Goal: Transaction & Acquisition: Purchase product/service

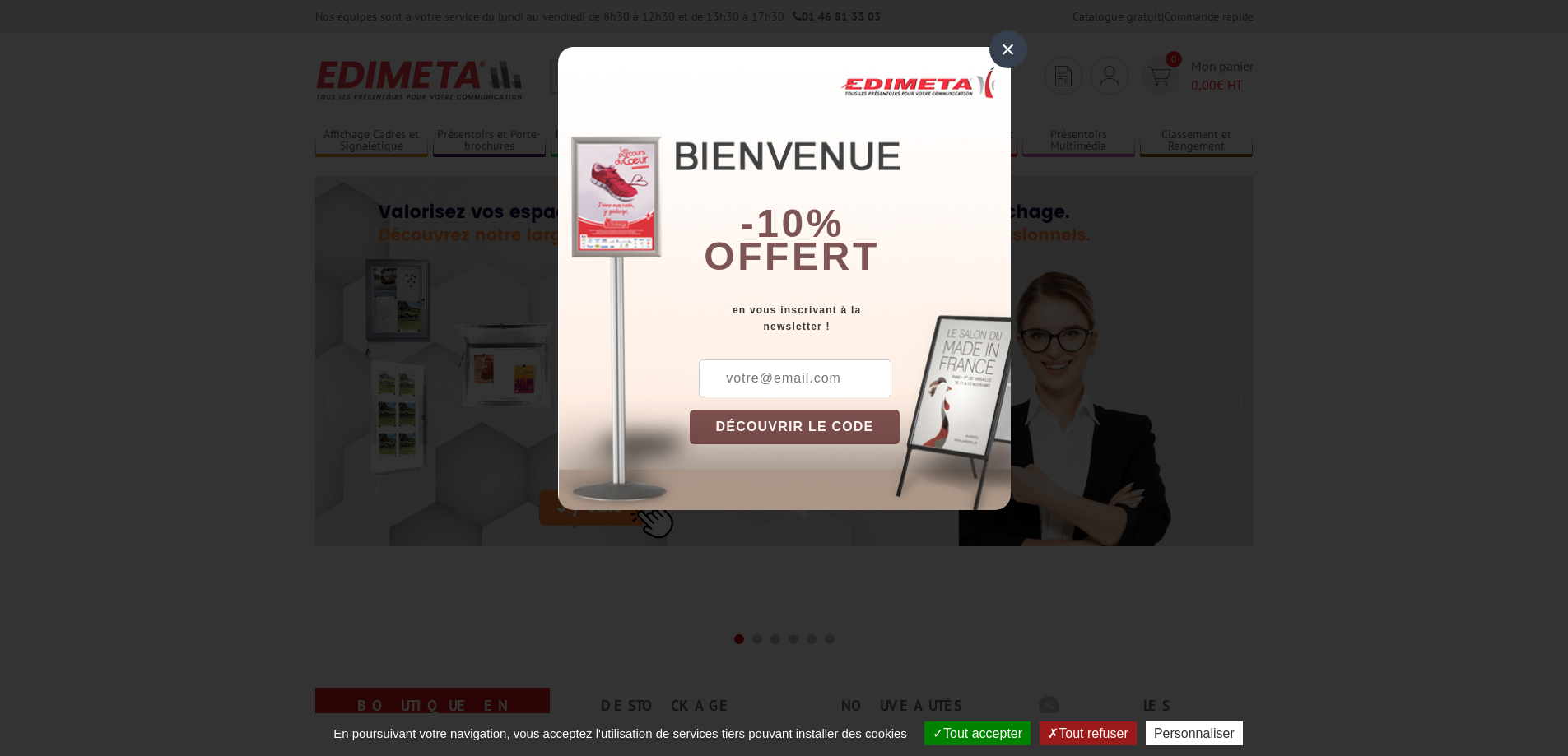
click at [1015, 48] on div "×" at bounding box center [1008, 49] width 38 height 38
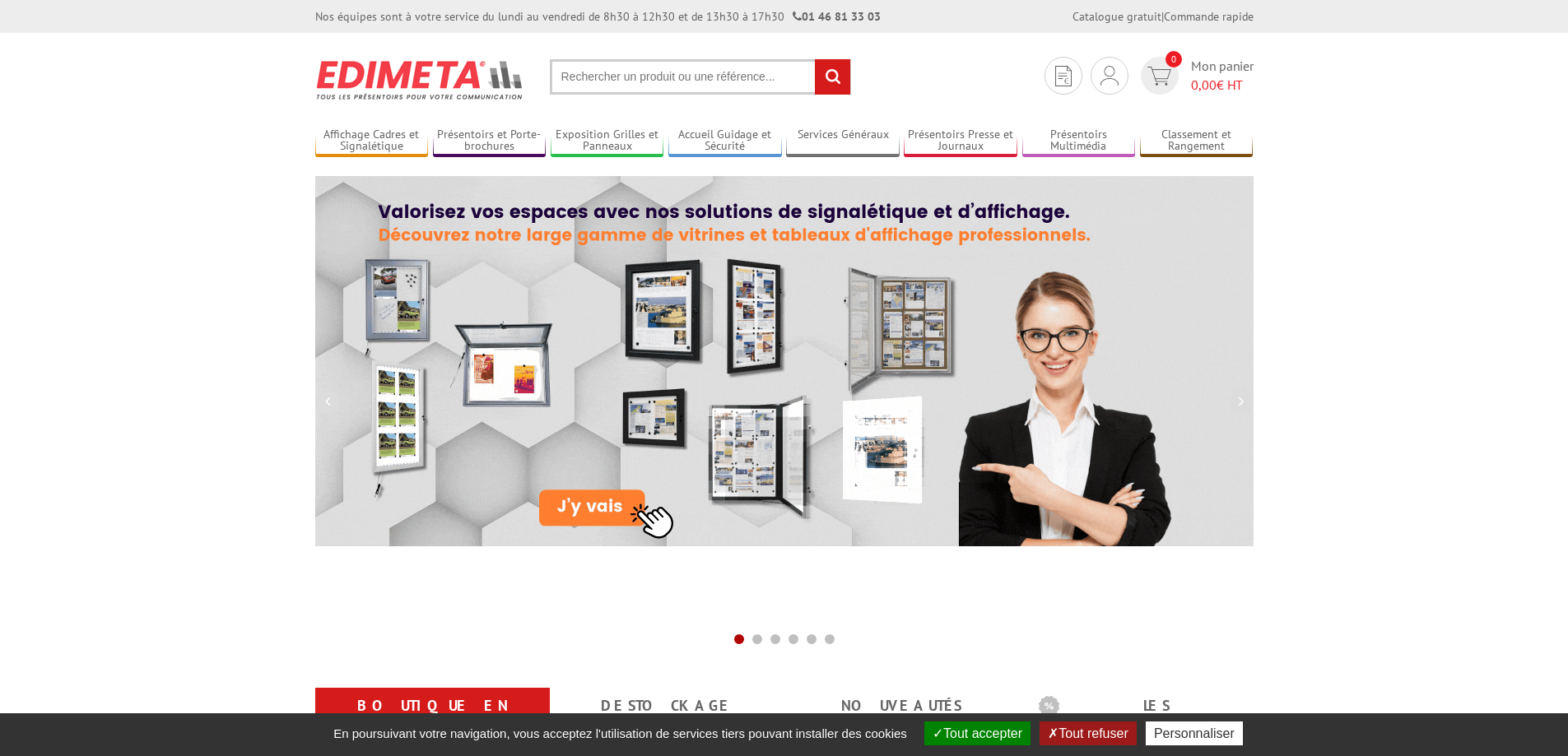
click at [732, 68] on input "text" at bounding box center [700, 77] width 302 height 36
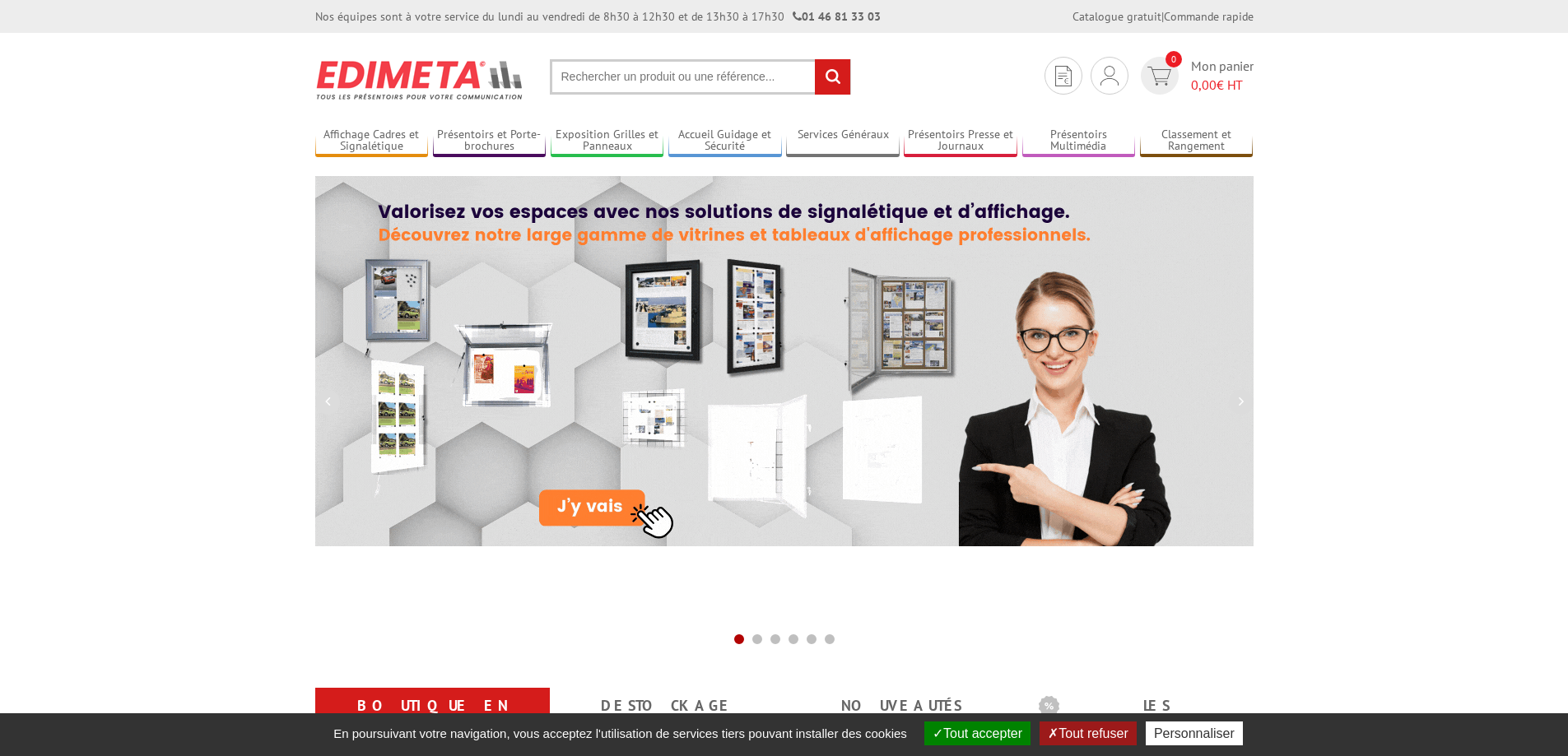
click at [667, 77] on input "text" at bounding box center [700, 77] width 302 height 36
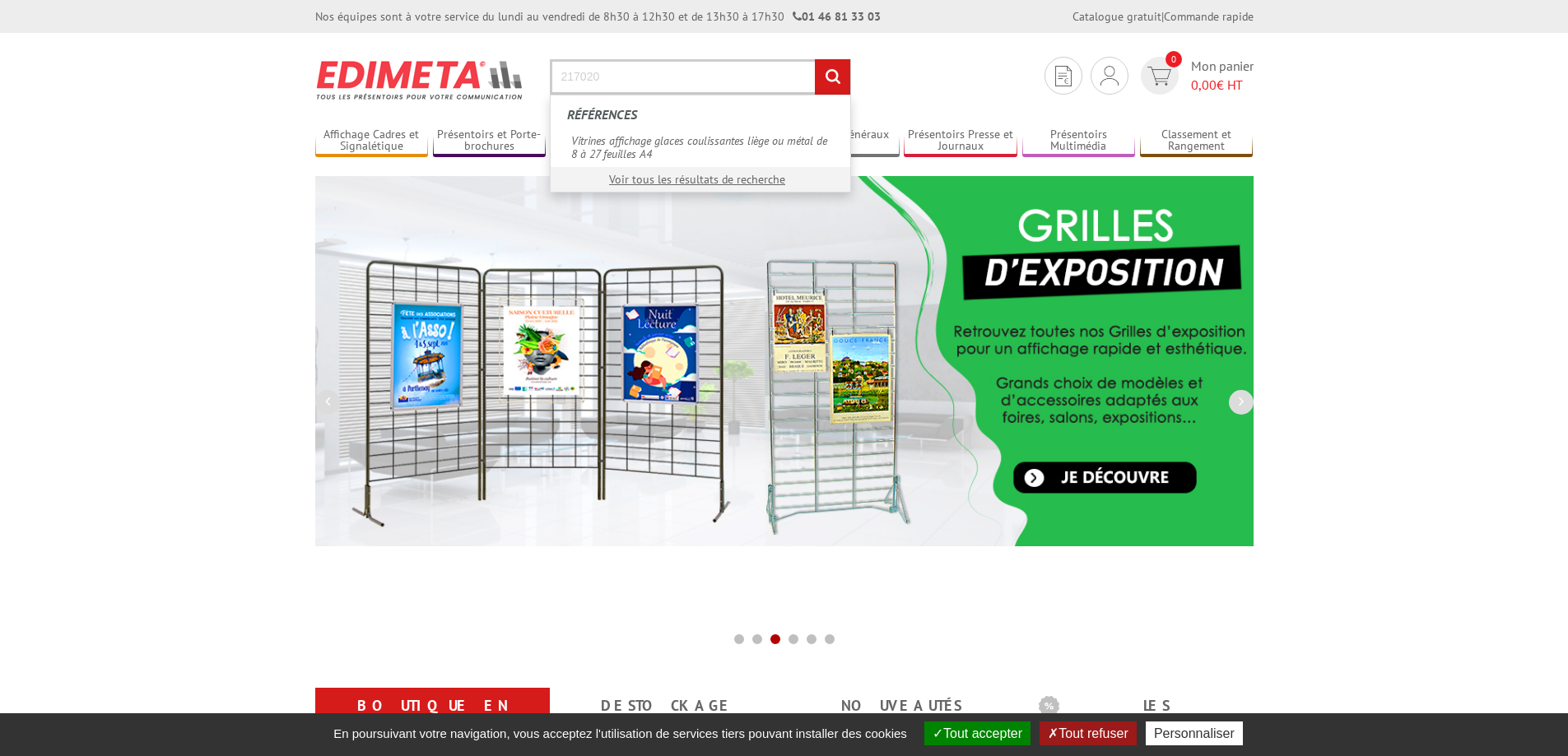
type input "217020"
click at [815, 59] on input "rechercher" at bounding box center [832, 77] width 36 height 36
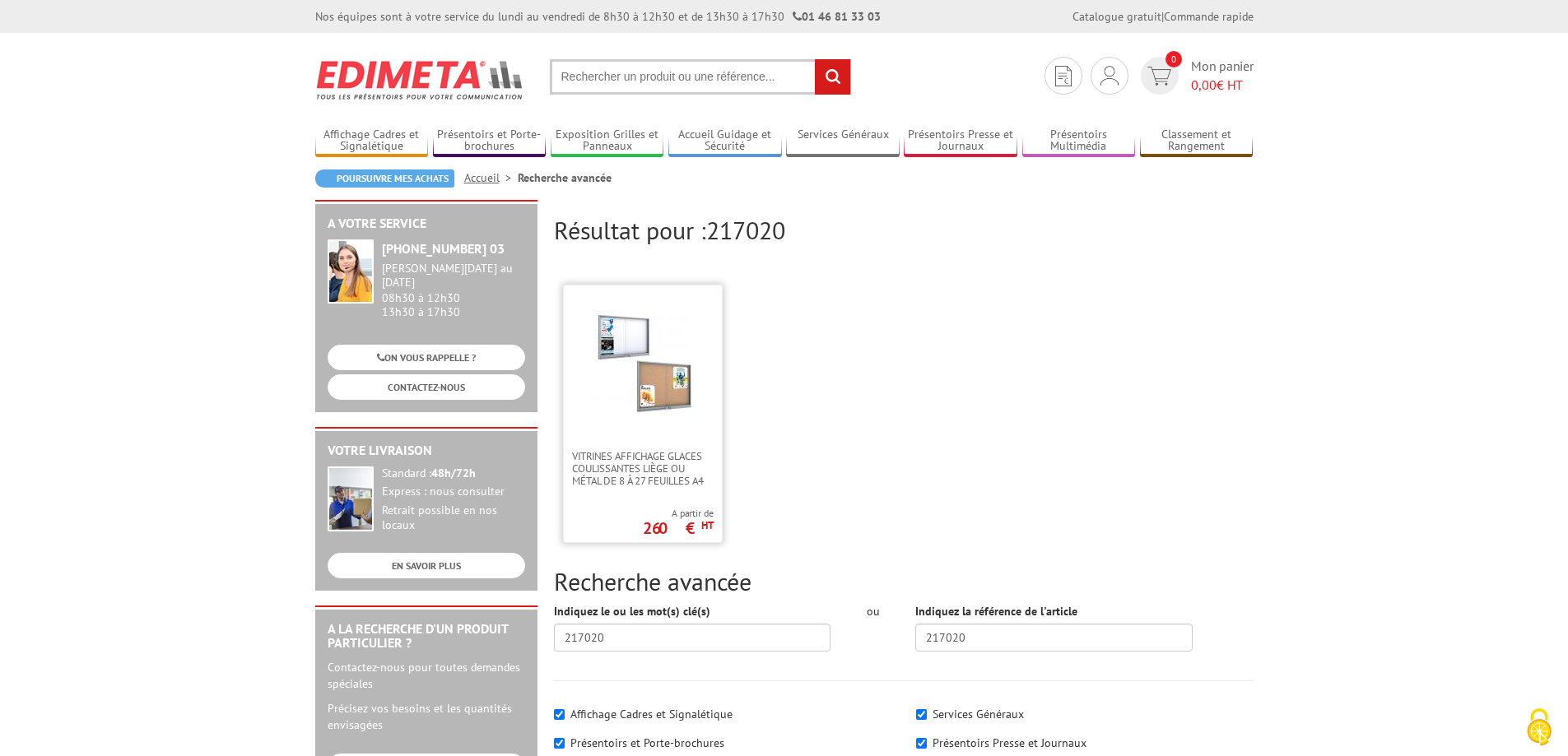
click at [679, 424] on link at bounding box center [643, 368] width 158 height 165
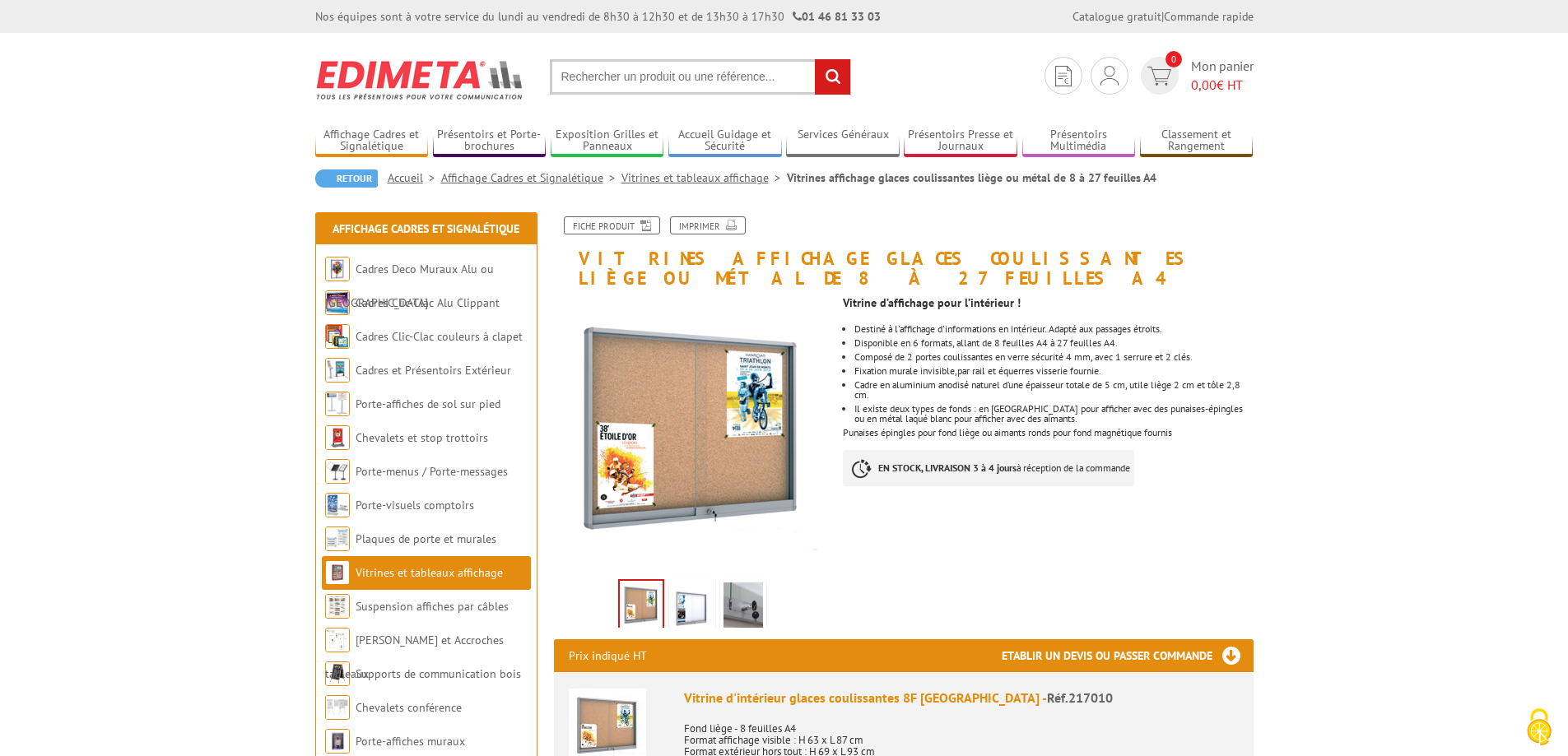
click at [689, 606] on img at bounding box center [692, 608] width 40 height 51
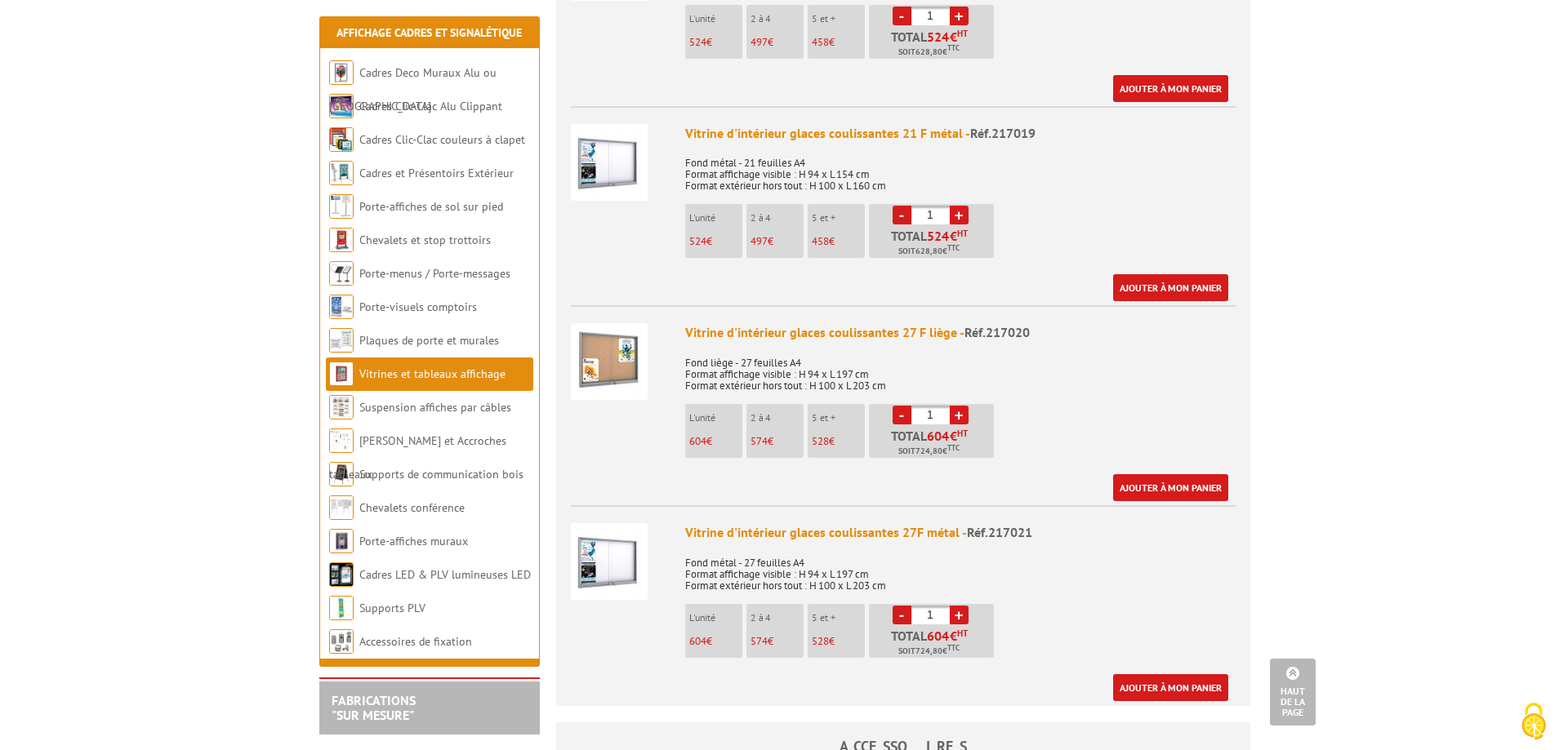
scroll to position [2530, 0]
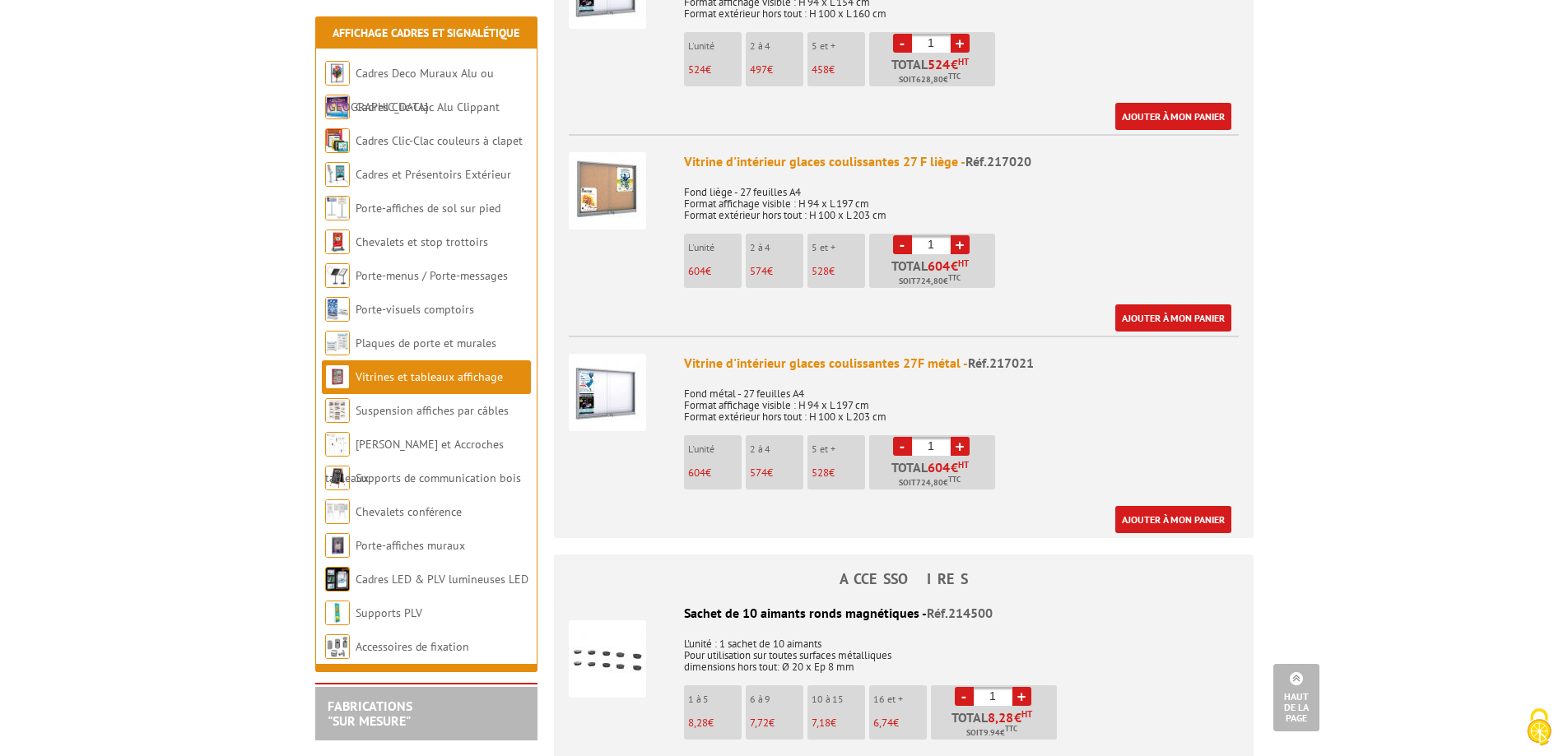
click at [668, 399] on div at bounding box center [620, 389] width 103 height 106
click at [772, 336] on li "Vitrine d'intérieur glaces coulissantes 27F métal - Réf.217021 Fond métal - 27 …" at bounding box center [904, 435] width 670 height 198
click at [777, 354] on div "Vitrine d'intérieur glaces coulissantes 27F métal - Réf.217021" at bounding box center [961, 363] width 555 height 19
click at [1182, 506] on link "Ajouter à mon panier" at bounding box center [1173, 519] width 116 height 27
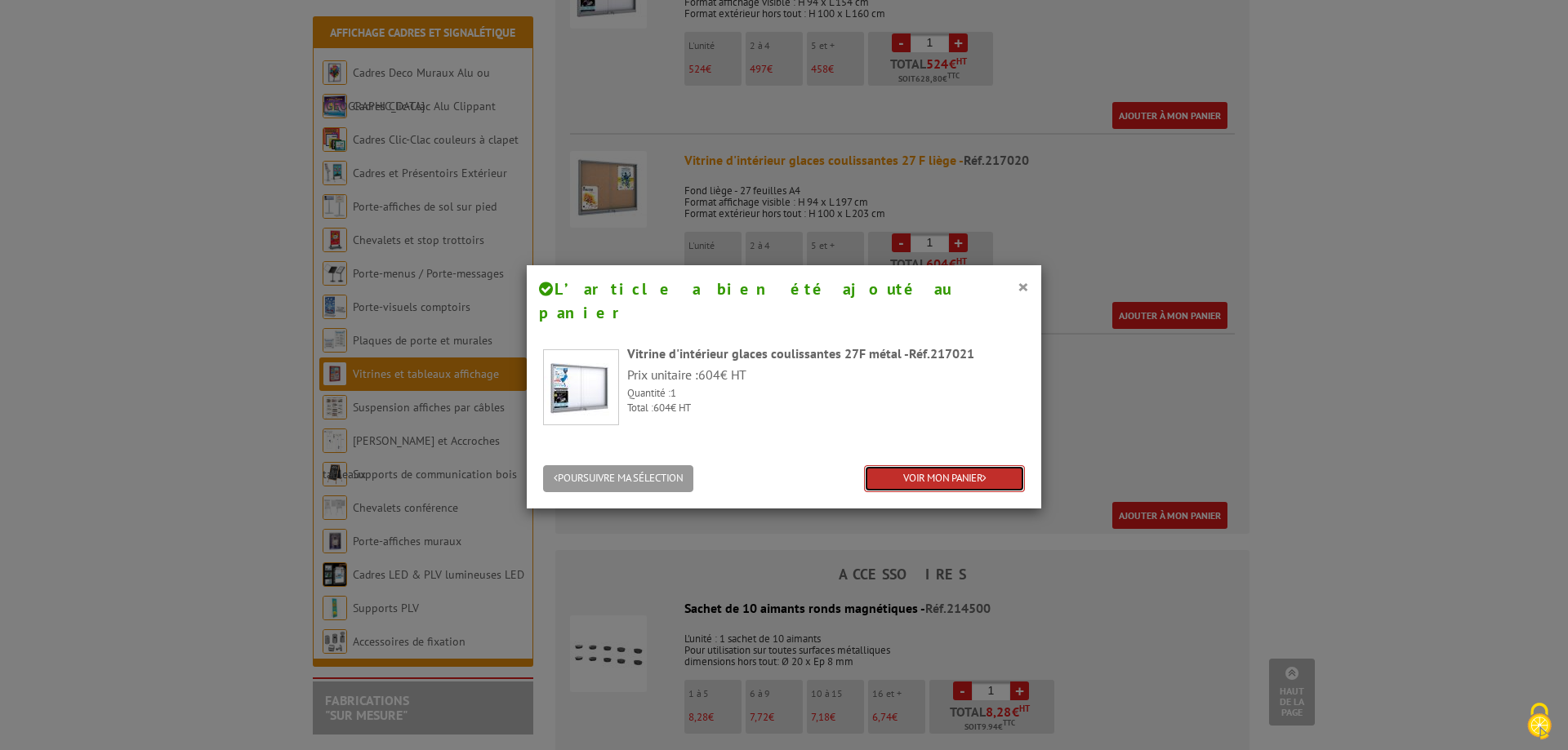
click at [933, 466] on link "VOIR MON PANIER" at bounding box center [944, 478] width 161 height 26
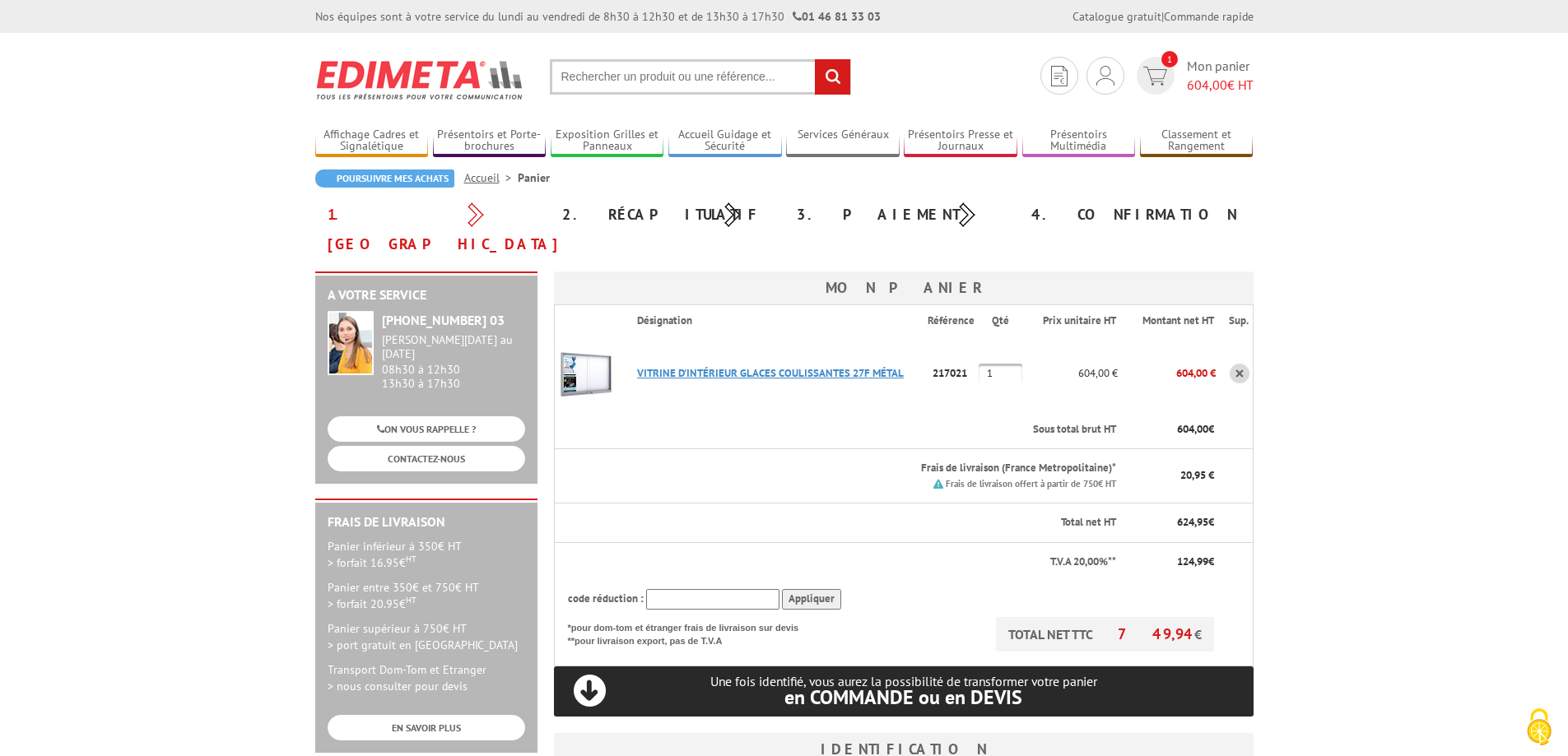
click at [641, 366] on link "VITRINE D'INTéRIEUR GLACES COULISSANTES 27F MéTAL" at bounding box center [770, 373] width 267 height 14
click at [728, 366] on link "VITRINE D'INTéRIEUR GLACES COULISSANTES 27F MéTAL" at bounding box center [770, 373] width 267 height 14
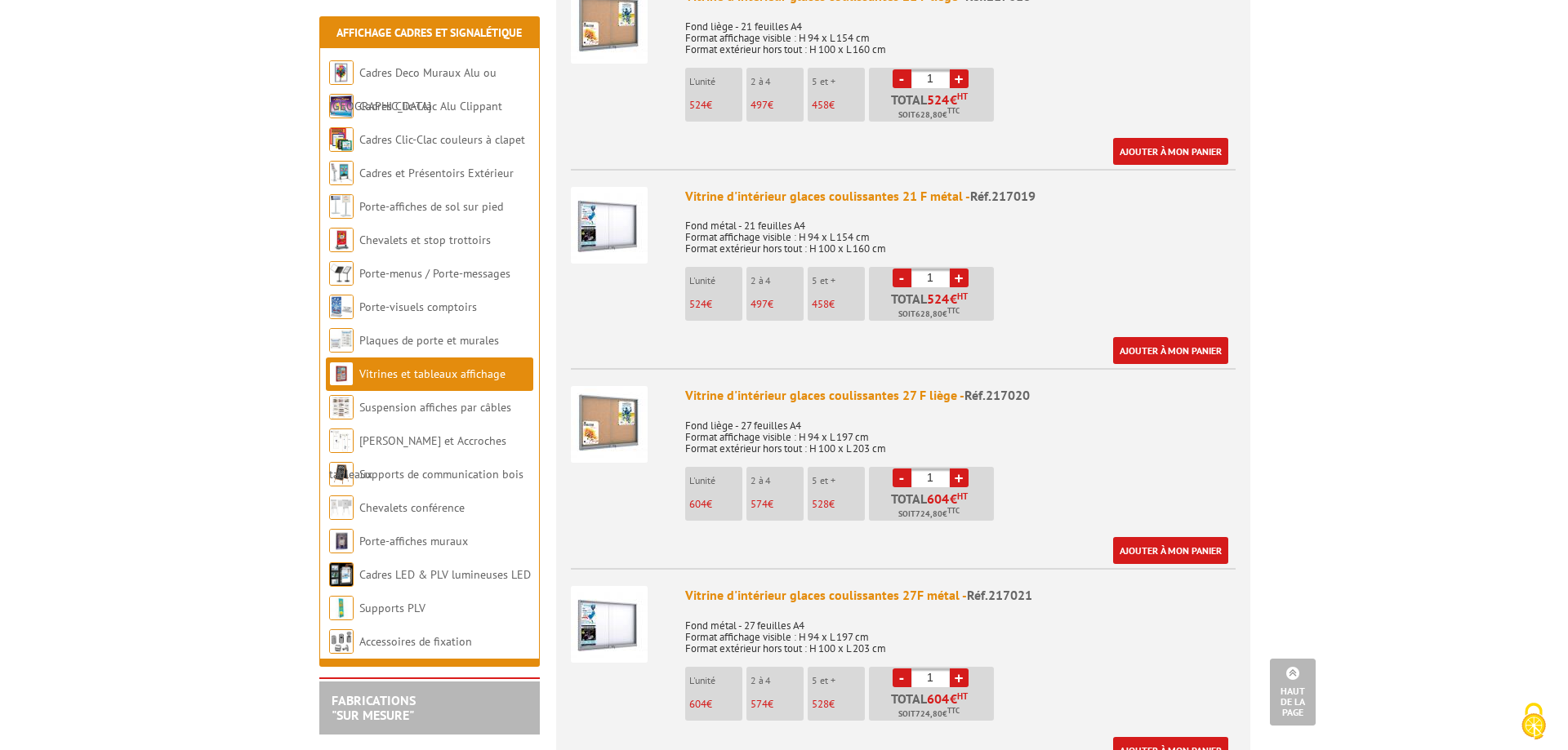
scroll to position [2530, 0]
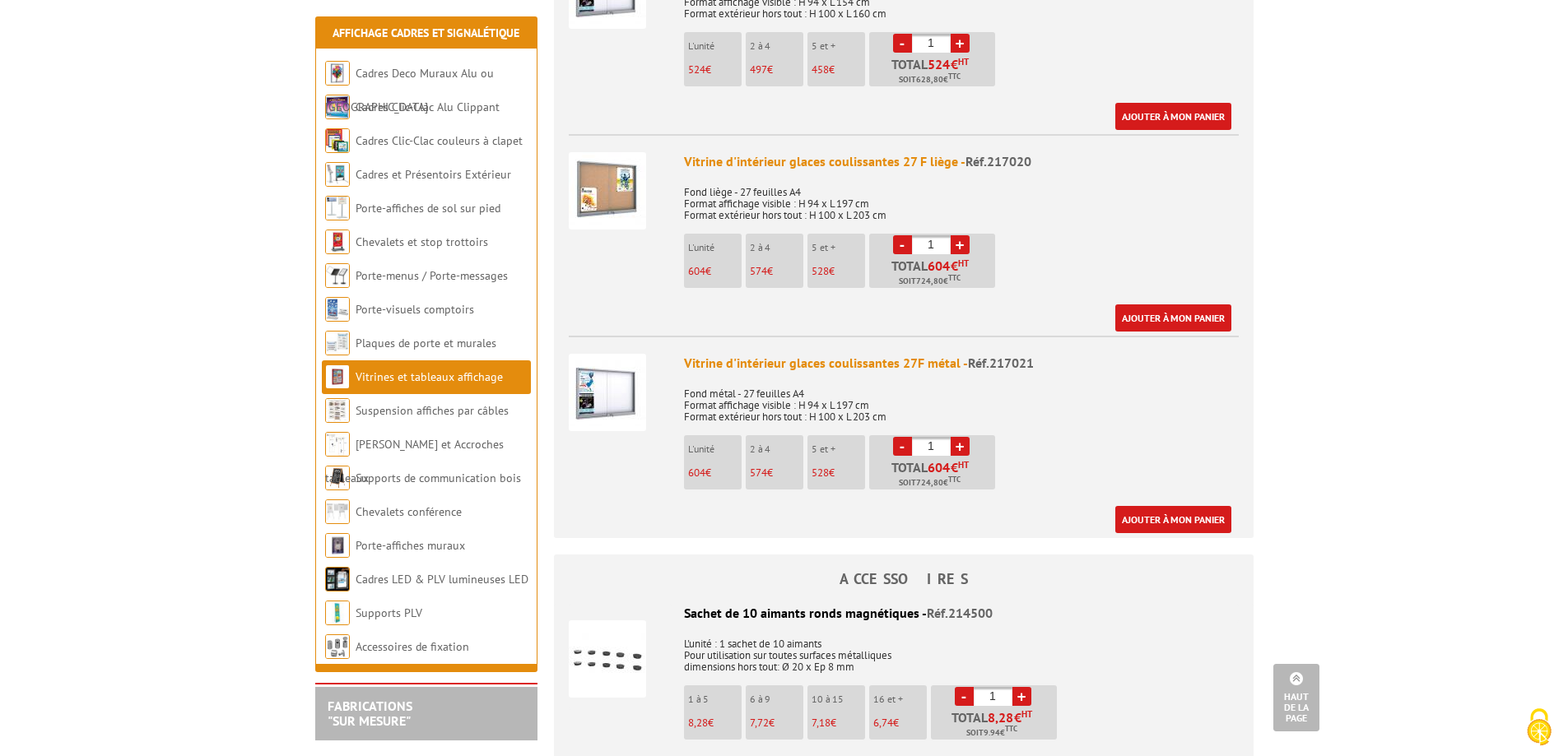
click at [592, 359] on img at bounding box center [607, 392] width 77 height 77
